Goal: Transaction & Acquisition: Purchase product/service

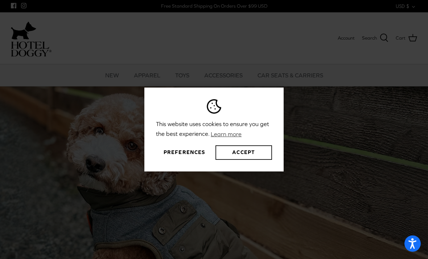
click at [257, 160] on button "Accept" at bounding box center [243, 152] width 57 height 15
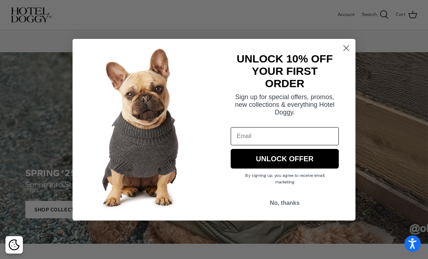
scroll to position [57, 0]
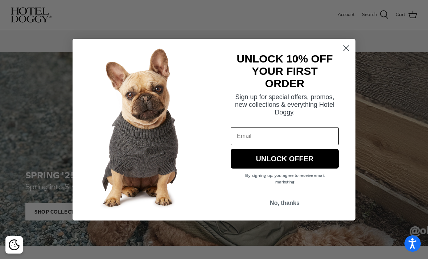
click at [344, 54] on circle "Close dialog" at bounding box center [346, 48] width 12 height 12
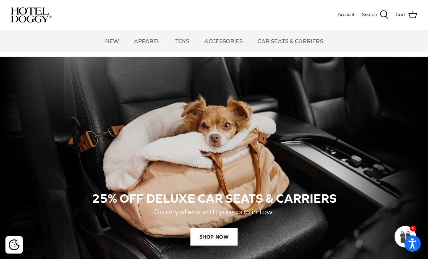
scroll to position [422, 0]
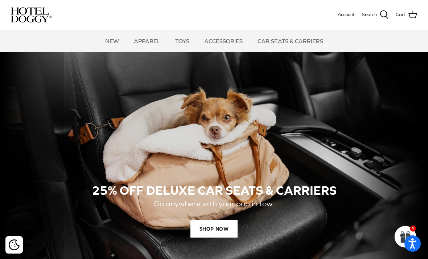
click at [226, 228] on span "SHOP NOW" at bounding box center [213, 228] width 47 height 17
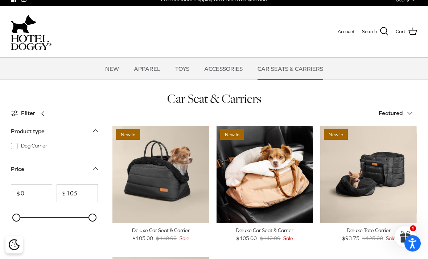
scroll to position [6, 0]
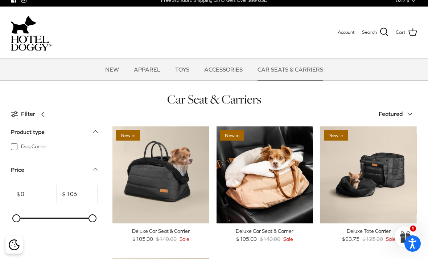
click at [146, 232] on div "Deluxe Car Seat & Carrier" at bounding box center [160, 231] width 97 height 8
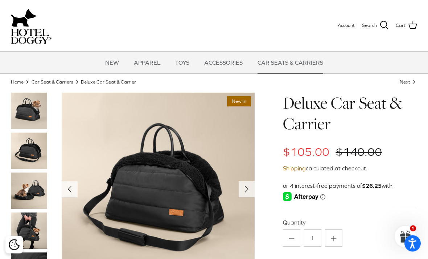
scroll to position [15, 0]
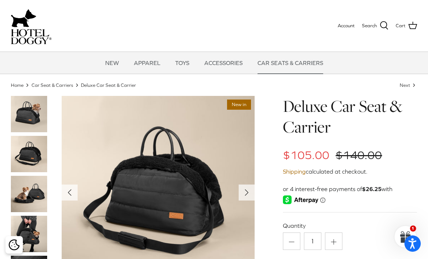
click at [249, 190] on icon "Right" at bounding box center [247, 192] width 12 height 12
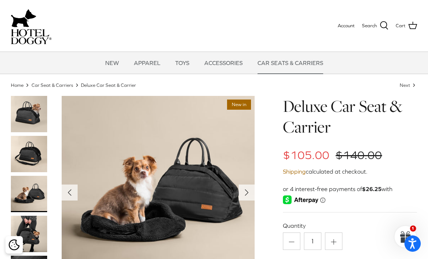
click at [249, 194] on icon "Right" at bounding box center [247, 192] width 12 height 12
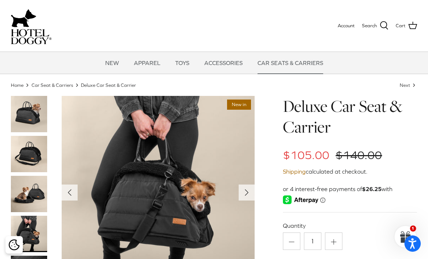
click at [249, 191] on icon "Right" at bounding box center [247, 192] width 12 height 12
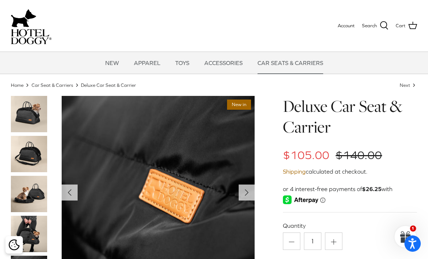
click at [243, 194] on icon "Right" at bounding box center [247, 192] width 12 height 12
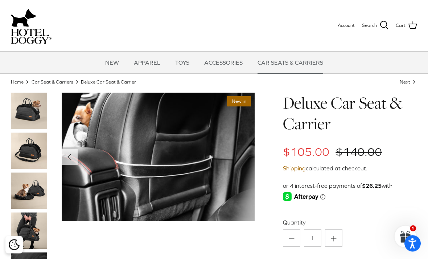
scroll to position [0, 0]
